Goal: Task Accomplishment & Management: Complete application form

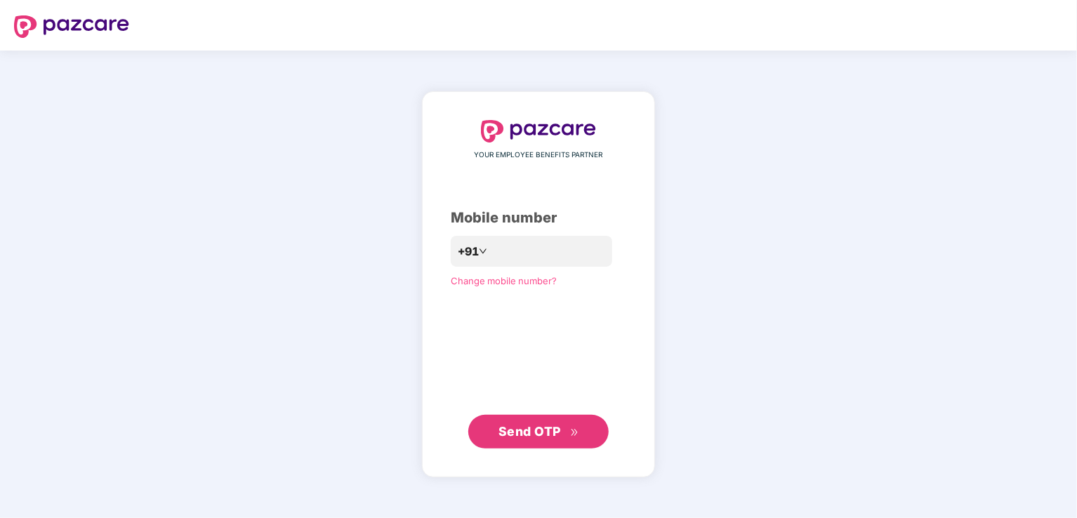
click at [525, 433] on span "Send OTP" at bounding box center [529, 431] width 62 height 15
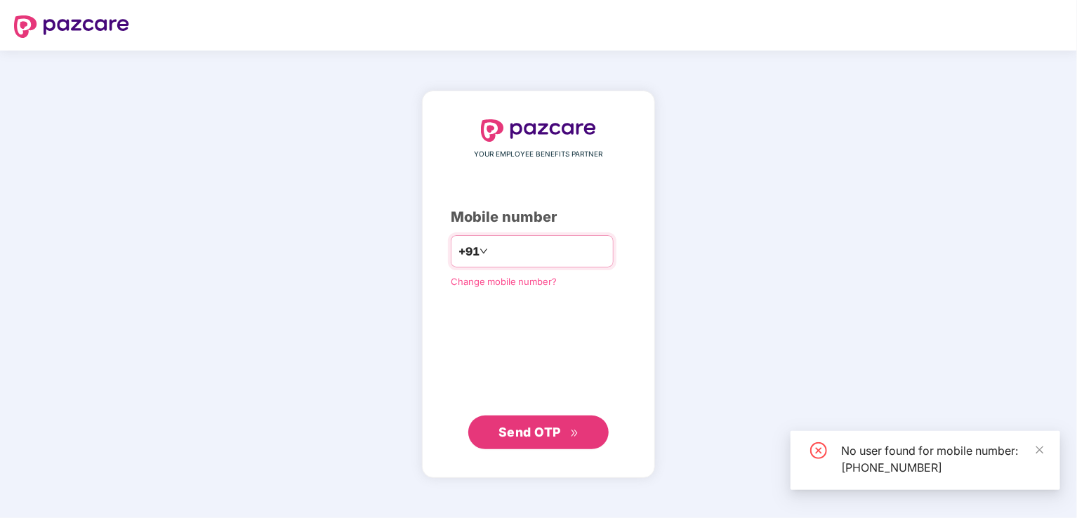
click at [491, 246] on input "**********" at bounding box center [548, 251] width 115 height 22
type input "**********"
click at [533, 433] on span "Send OTP" at bounding box center [529, 432] width 62 height 15
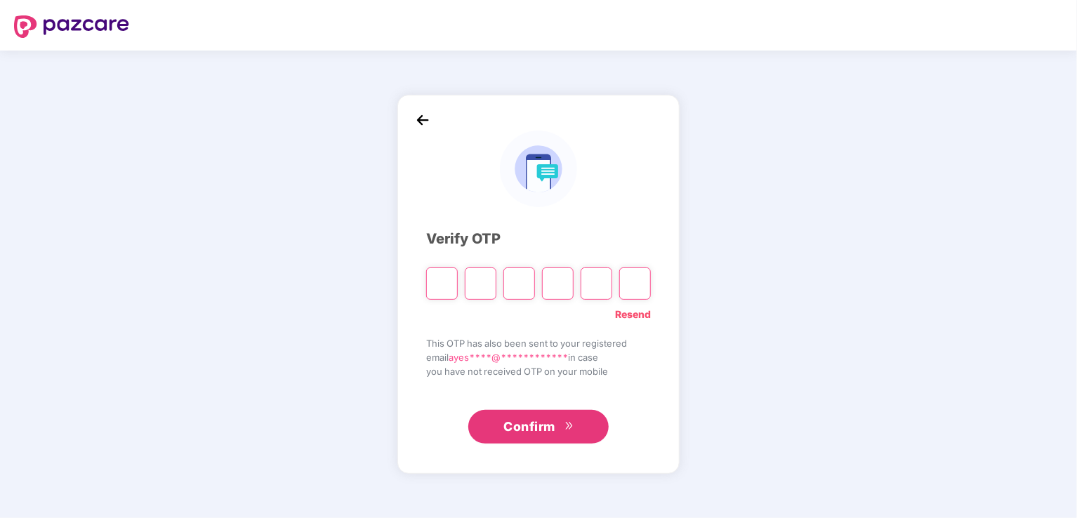
type input "*"
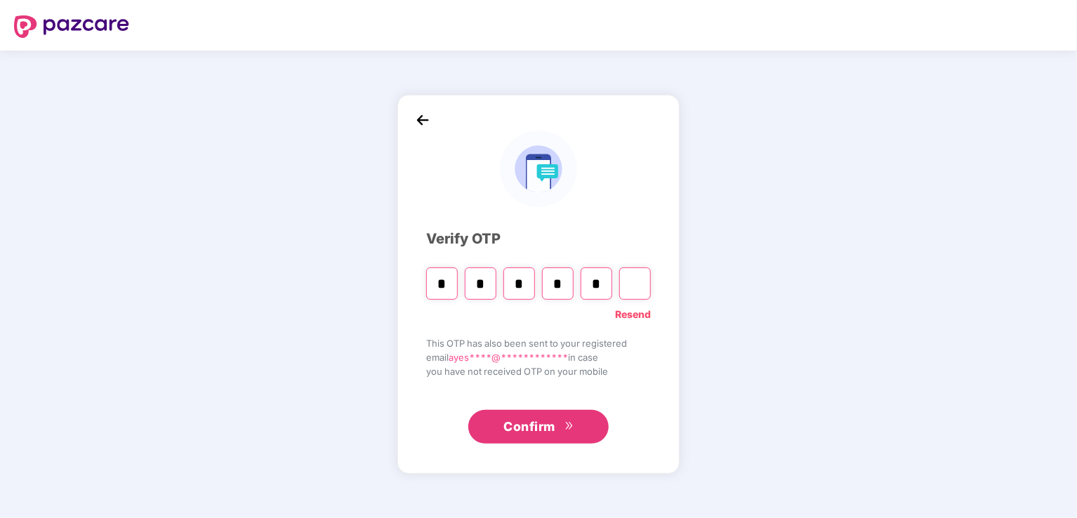
type input "*"
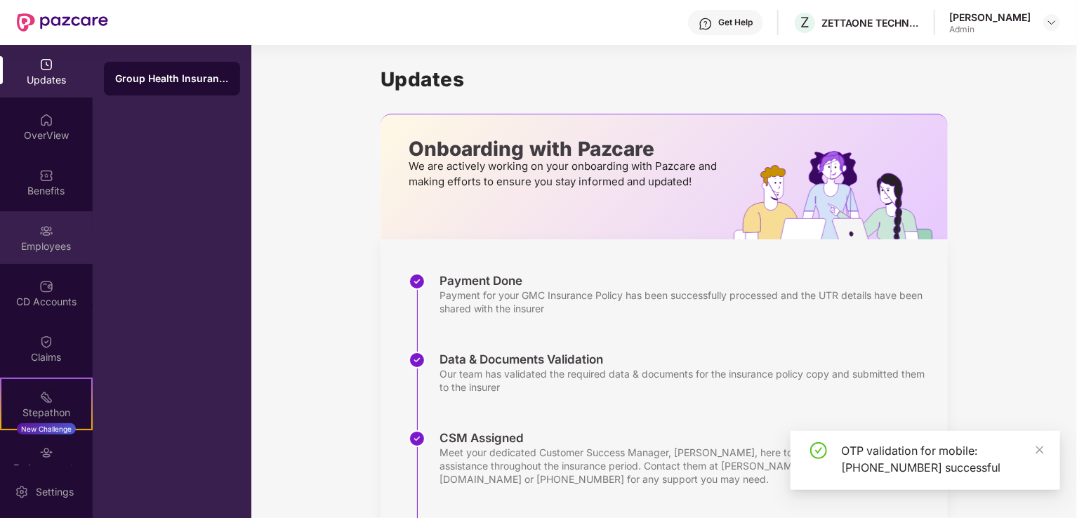
click at [39, 234] on img at bounding box center [46, 231] width 14 height 14
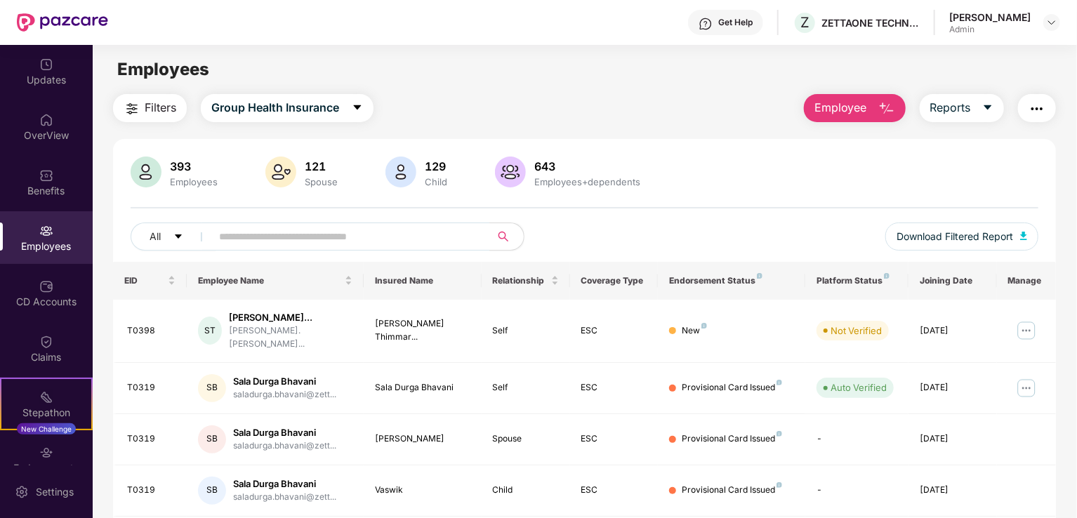
click at [887, 105] on img "button" at bounding box center [886, 108] width 17 height 17
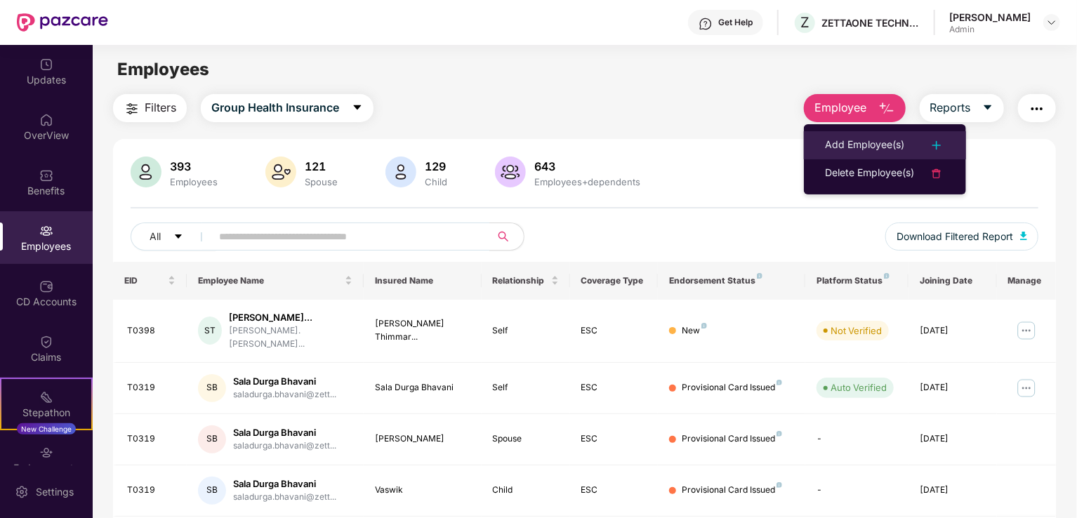
click at [840, 138] on div "Add Employee(s)" at bounding box center [864, 145] width 79 height 17
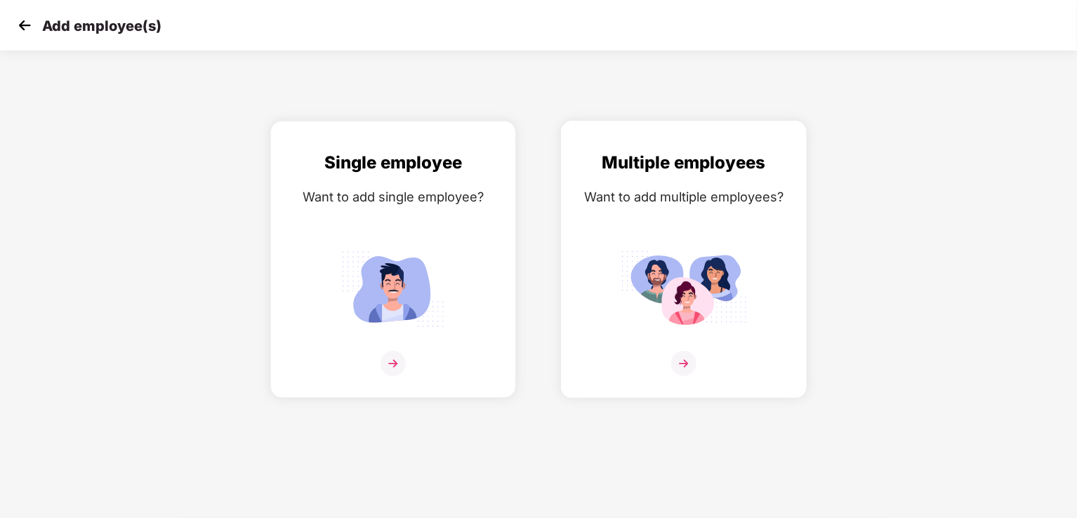
click at [686, 364] on img at bounding box center [683, 363] width 25 height 25
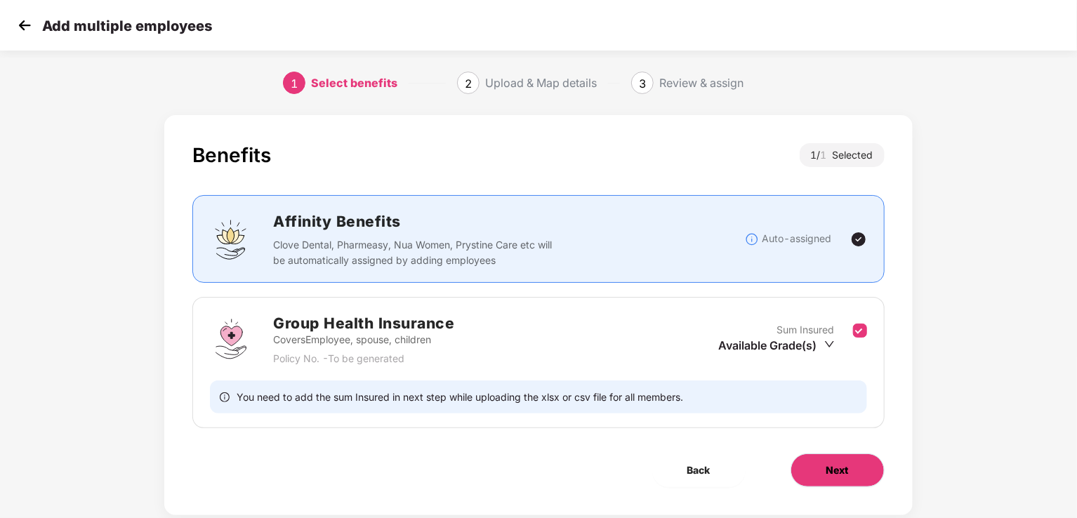
click at [831, 467] on span "Next" at bounding box center [837, 469] width 22 height 15
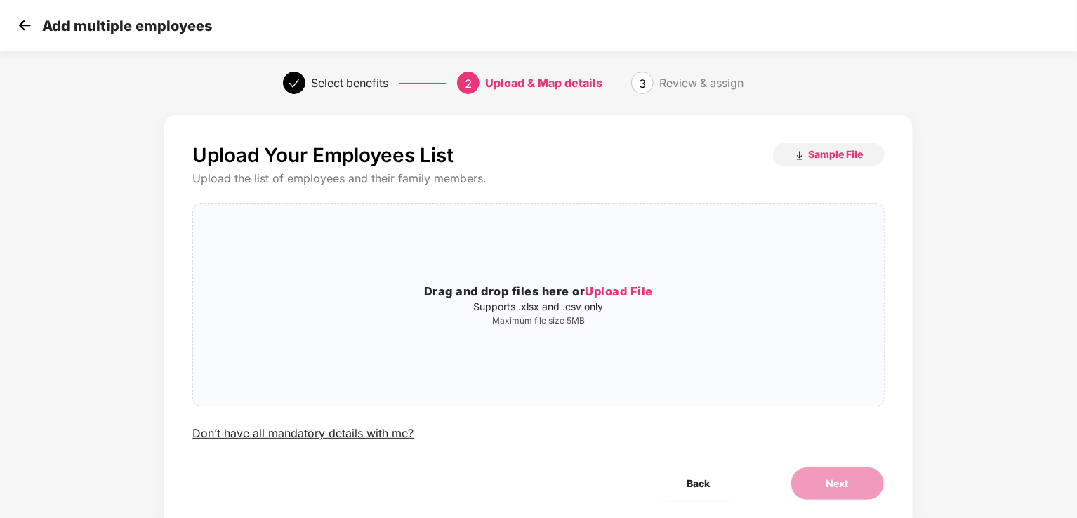
click at [18, 29] on img at bounding box center [24, 25] width 21 height 21
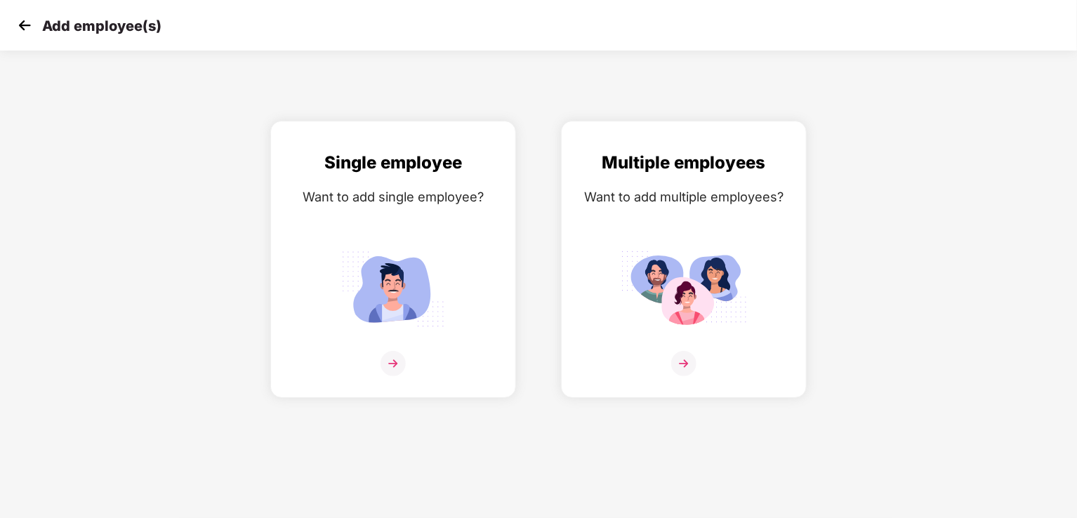
click at [17, 26] on img at bounding box center [24, 25] width 21 height 21
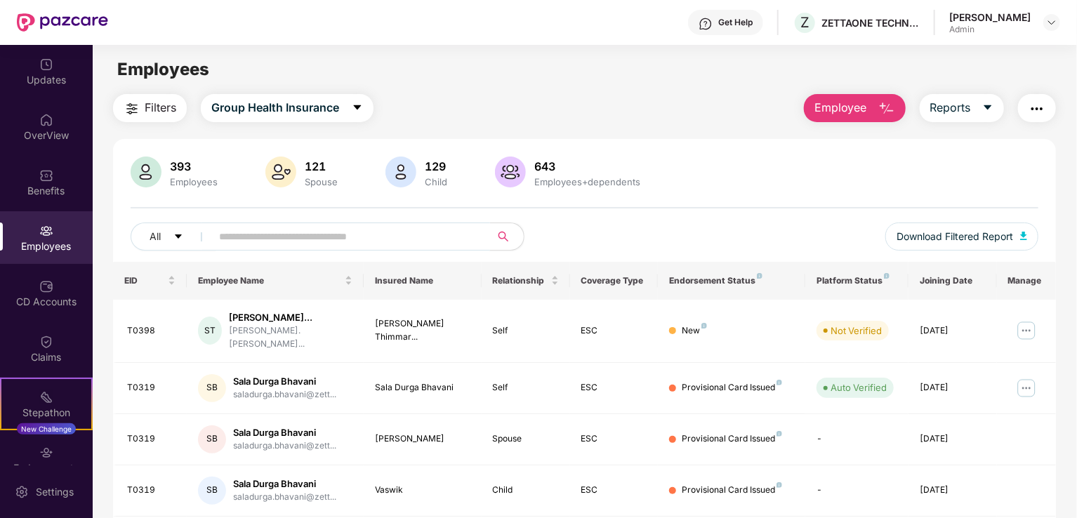
click at [260, 237] on input "text" at bounding box center [345, 236] width 252 height 21
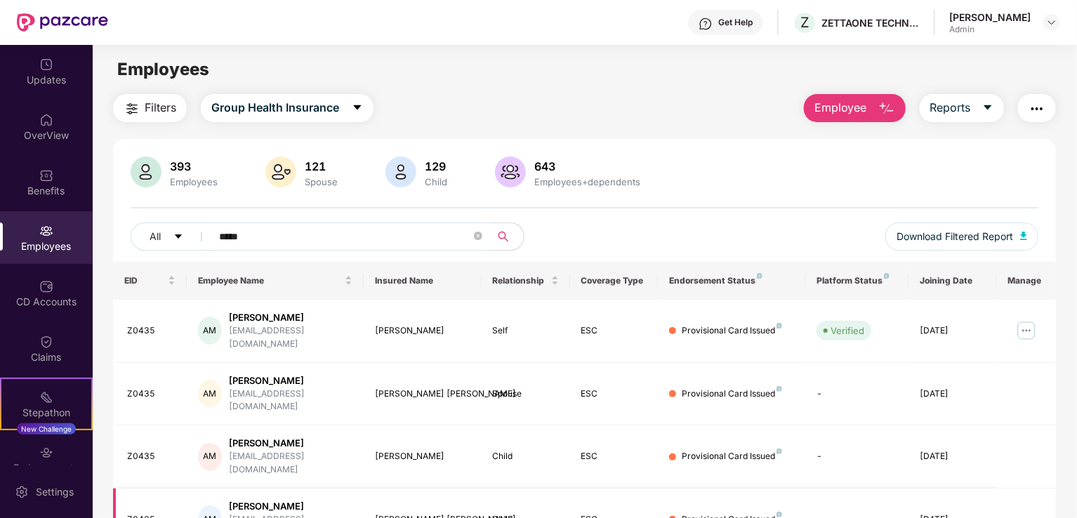
scroll to position [44, 0]
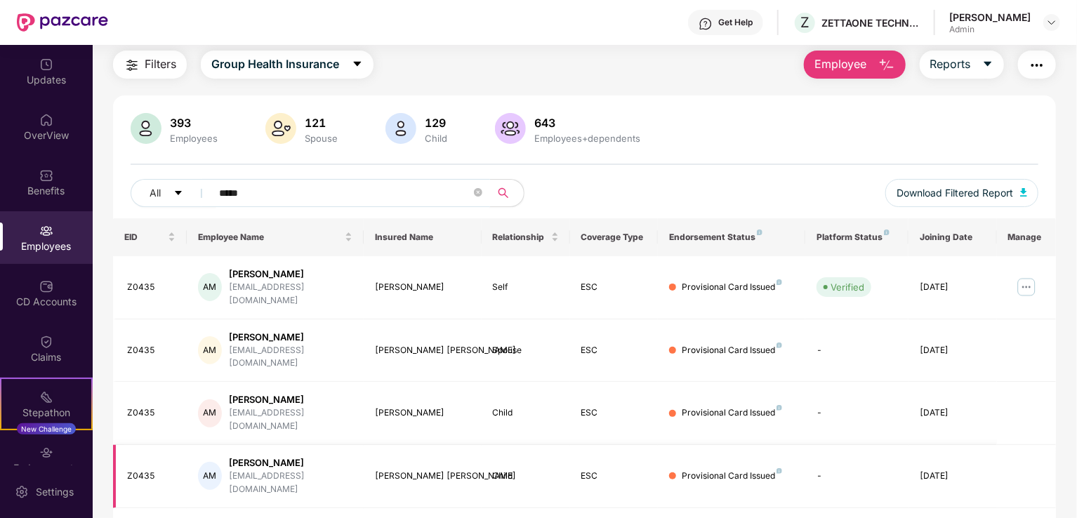
type input "*****"
click at [884, 70] on img "button" at bounding box center [886, 65] width 17 height 17
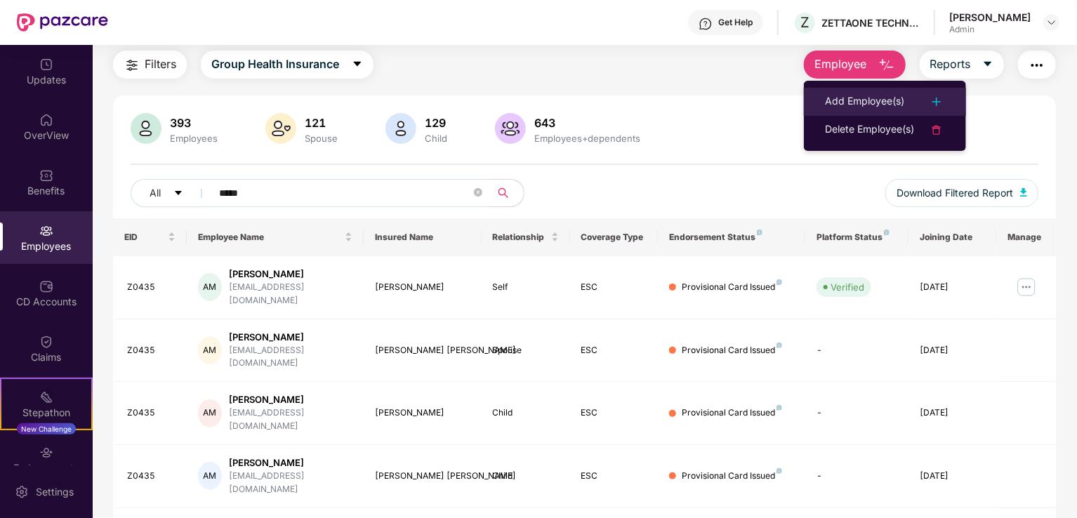
click at [856, 102] on div "Add Employee(s)" at bounding box center [864, 101] width 79 height 17
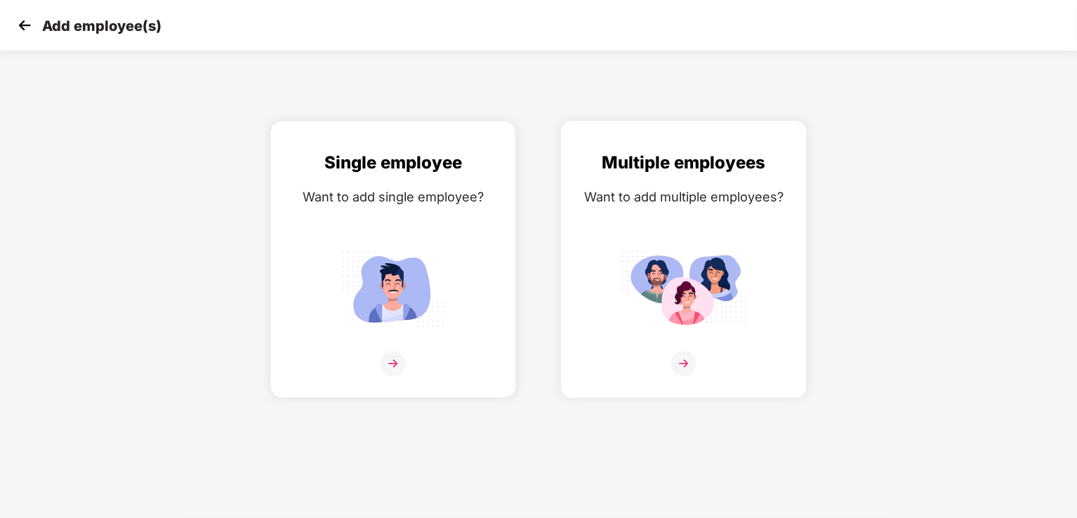
click at [679, 357] on img at bounding box center [683, 363] width 25 height 25
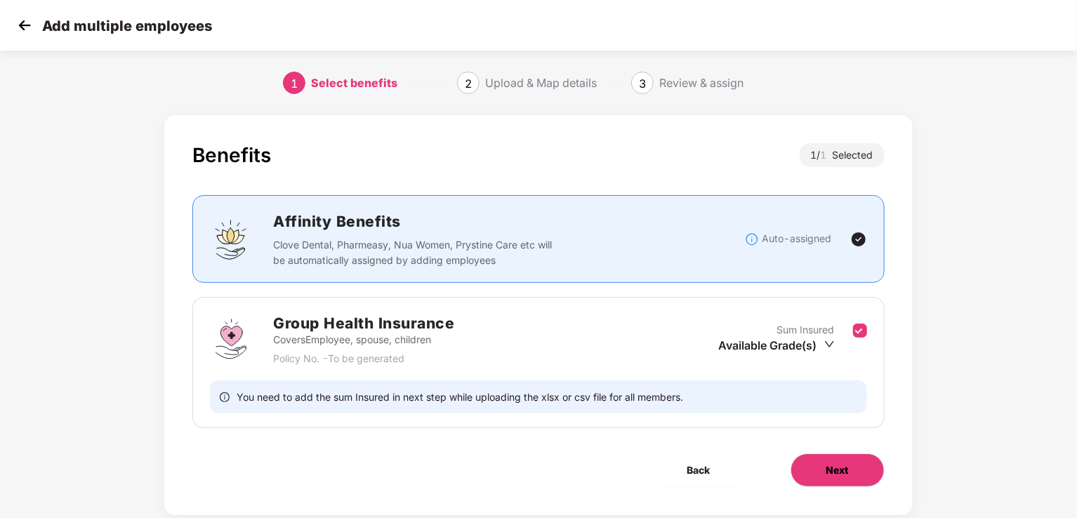
click at [851, 479] on button "Next" at bounding box center [837, 470] width 94 height 34
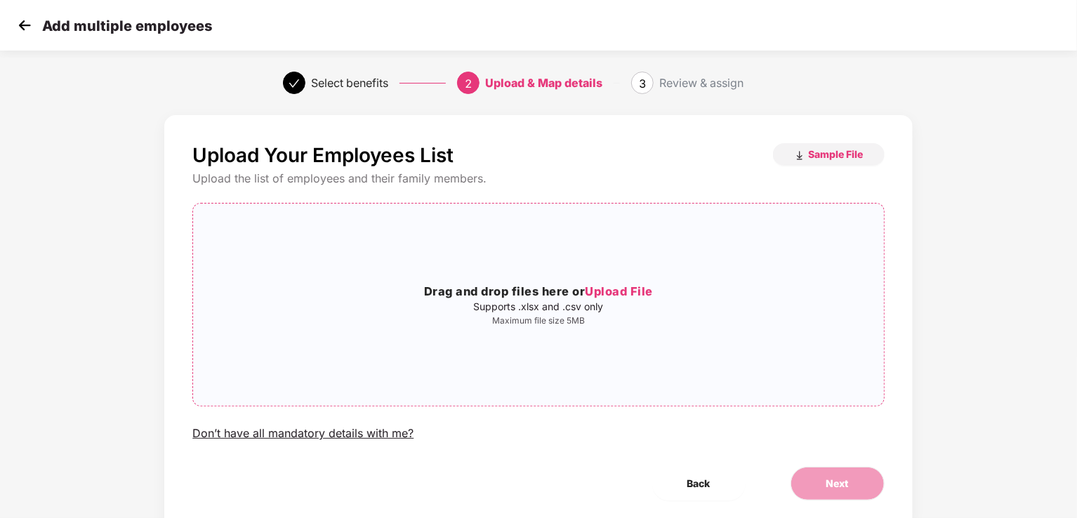
click at [616, 293] on span "Upload File" at bounding box center [619, 291] width 68 height 14
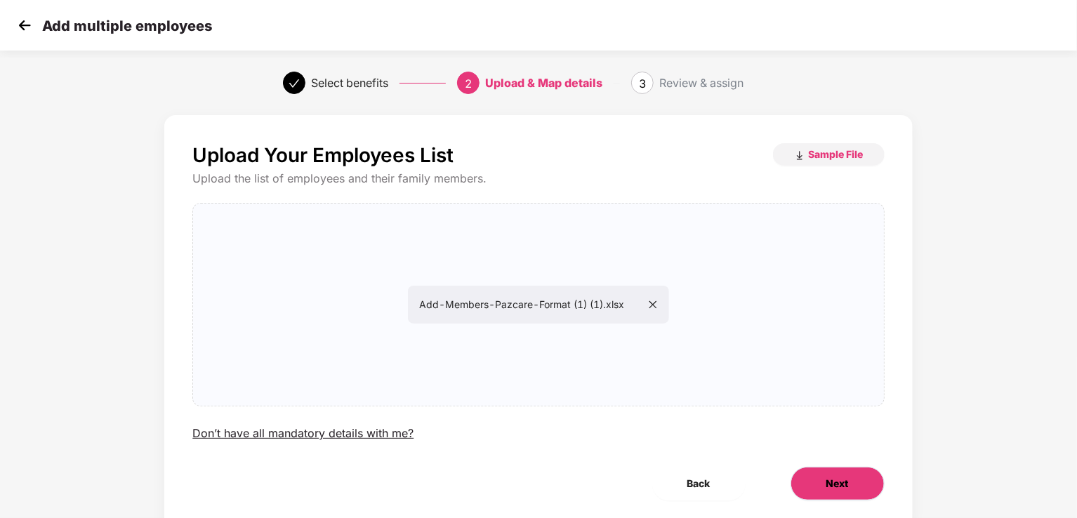
click at [835, 474] on button "Next" at bounding box center [837, 484] width 94 height 34
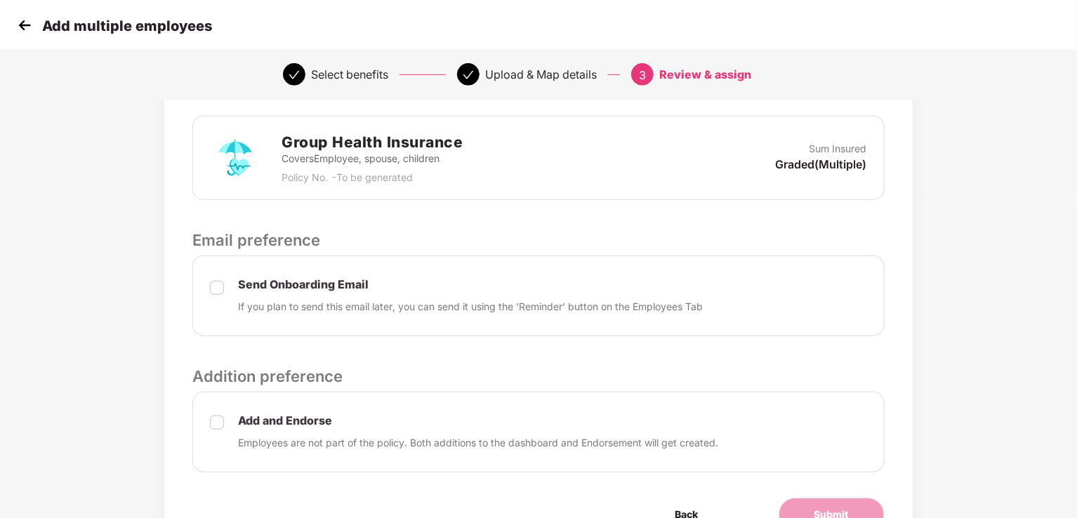
scroll to position [399, 0]
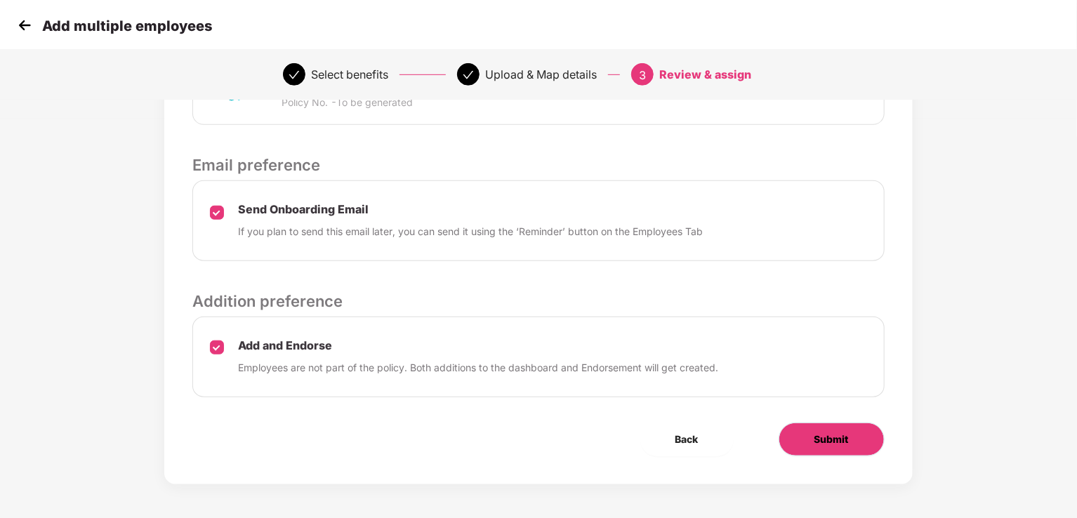
click at [856, 450] on button "Submit" at bounding box center [831, 439] width 106 height 34
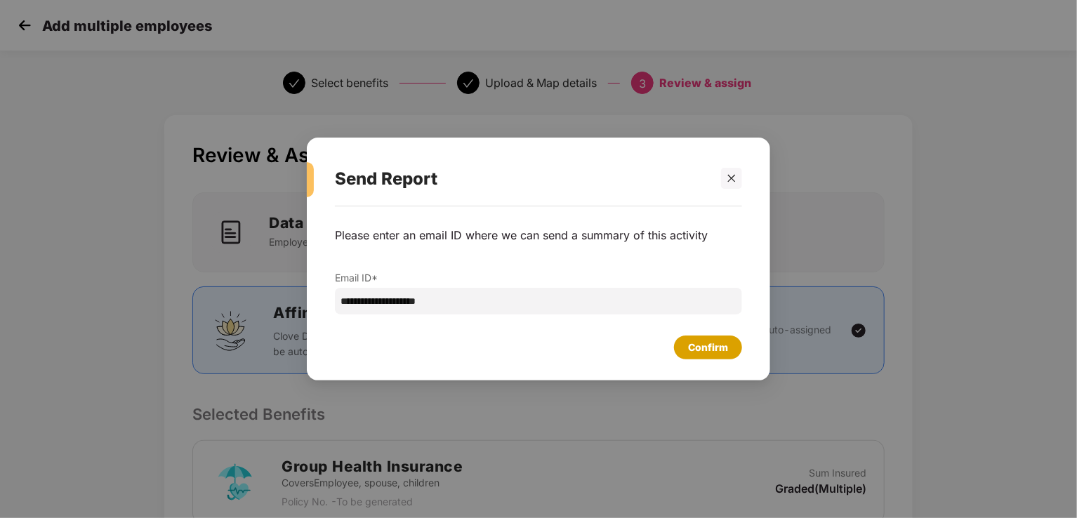
click at [717, 349] on div "Confirm" at bounding box center [708, 347] width 40 height 15
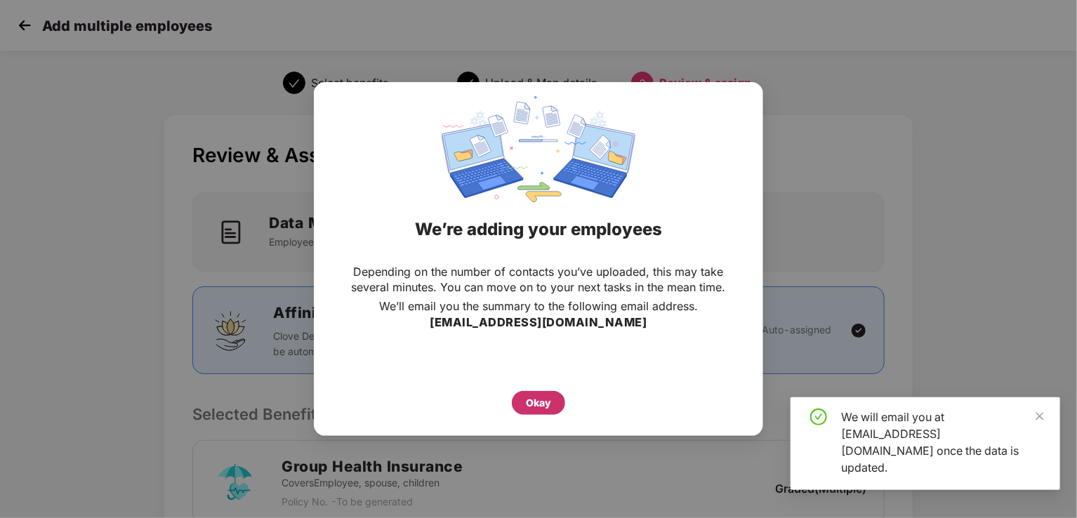
click at [530, 399] on div "Okay" at bounding box center [538, 402] width 25 height 15
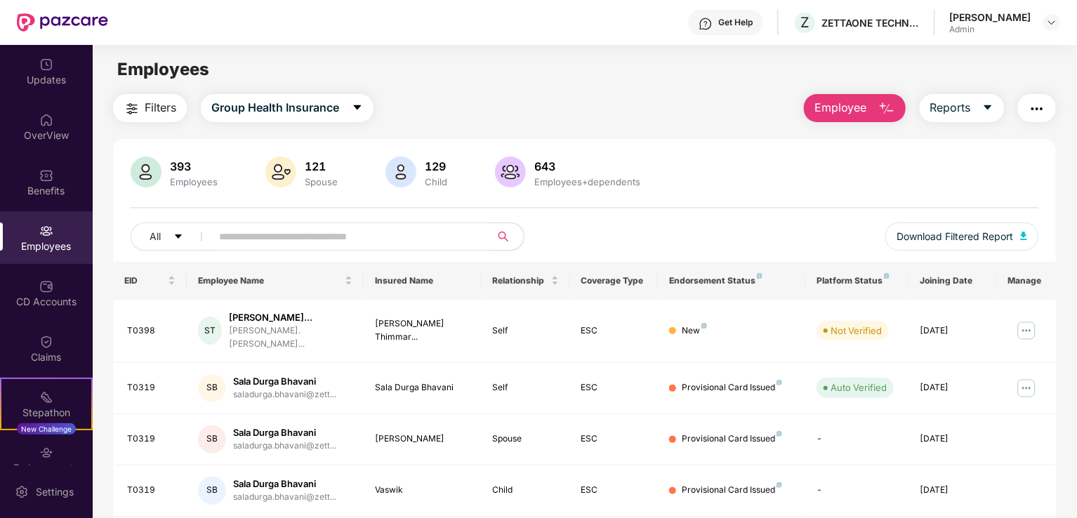
click at [254, 237] on input "text" at bounding box center [345, 236] width 252 height 21
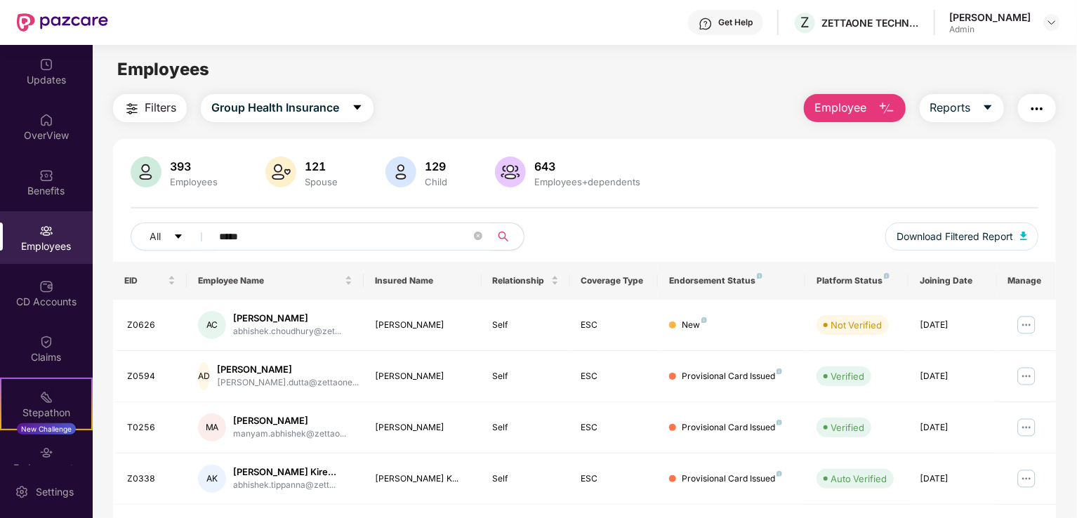
type input "*****"
click at [477, 51] on main "Employees Filters Group Health Insurance Employee Reports 393 Employees 121 Spo…" at bounding box center [584, 304] width 983 height 518
